Goal: Transaction & Acquisition: Purchase product/service

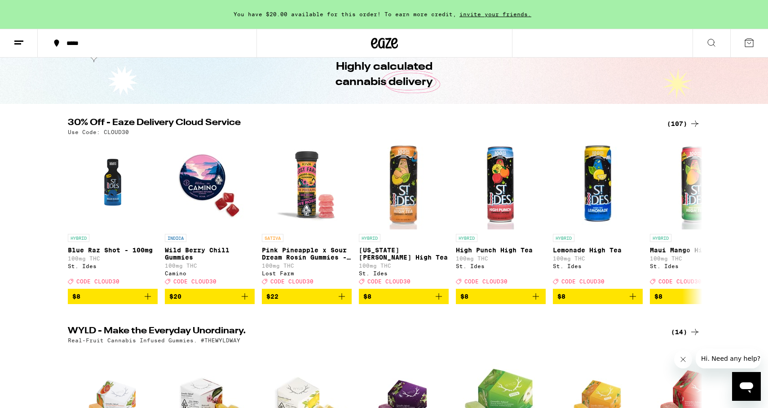
click at [672, 125] on div "(107)" at bounding box center [683, 123] width 33 height 11
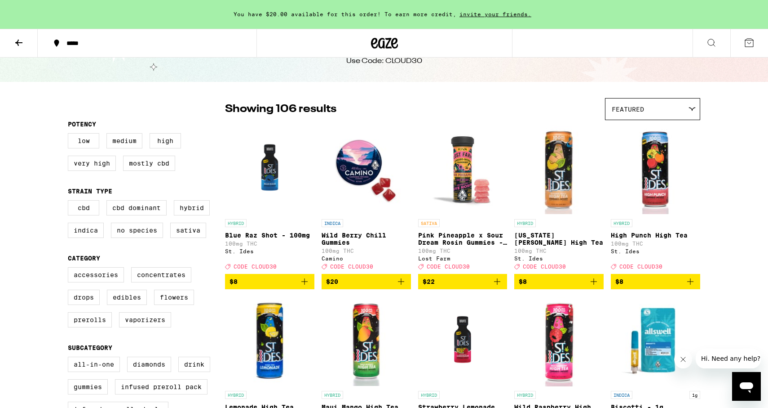
scroll to position [41, 0]
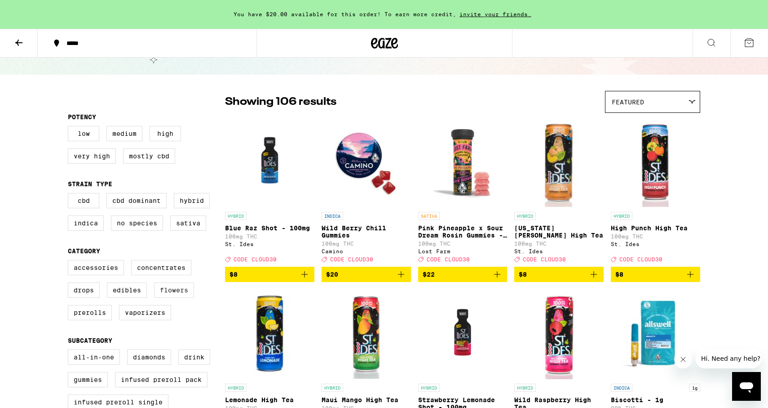
click at [181, 297] on label "Flowers" at bounding box center [174, 289] width 40 height 15
click at [70, 262] on input "Flowers" at bounding box center [70, 261] width 0 height 0
checkbox input "true"
